Goal: Obtain resource: Download file/media

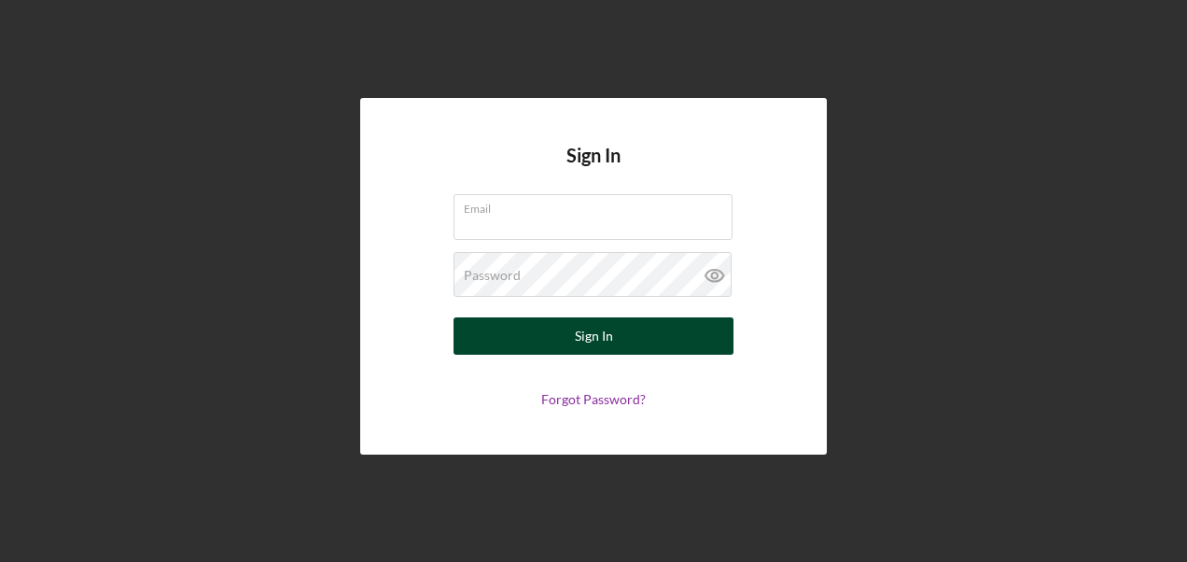
type input "[EMAIL_ADDRESS][DOMAIN_NAME]"
click at [579, 330] on div "Sign In" at bounding box center [594, 335] width 38 height 37
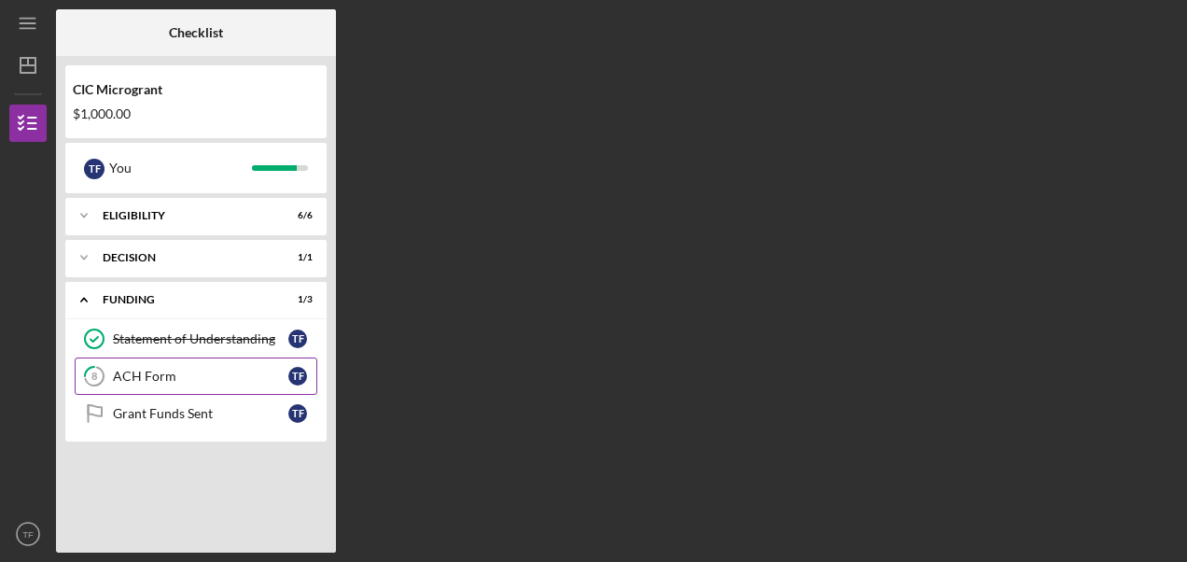
click at [161, 370] on div "ACH Form" at bounding box center [200, 376] width 175 height 15
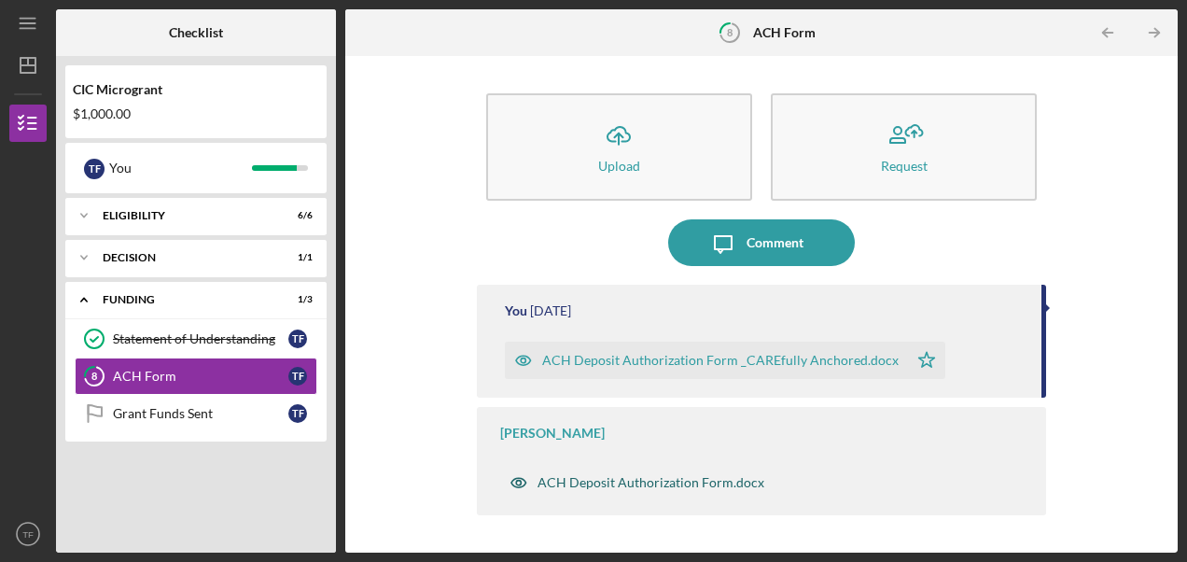
click at [623, 480] on div "ACH Deposit Authorization Form.docx" at bounding box center [651, 482] width 227 height 15
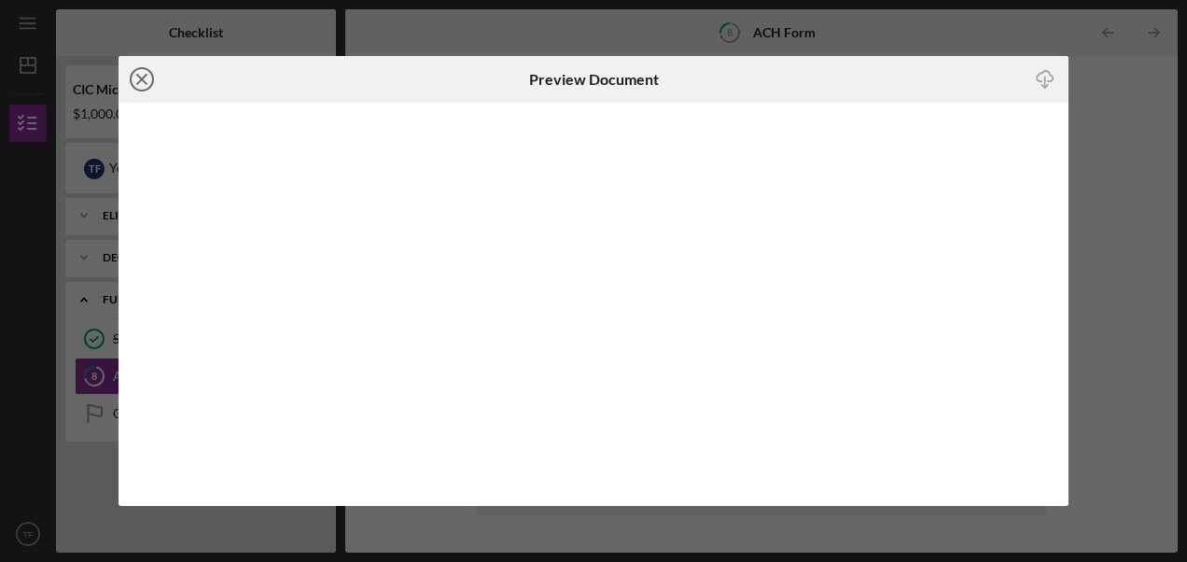
click at [142, 70] on icon "Icon/Close" at bounding box center [142, 79] width 47 height 47
